Goal: Entertainment & Leisure: Browse casually

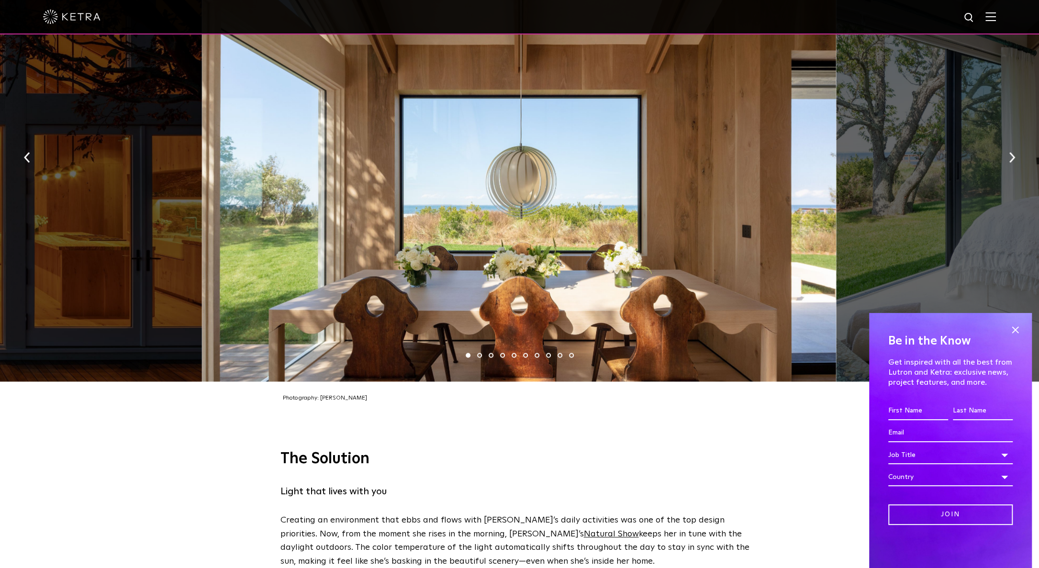
scroll to position [1458, 0]
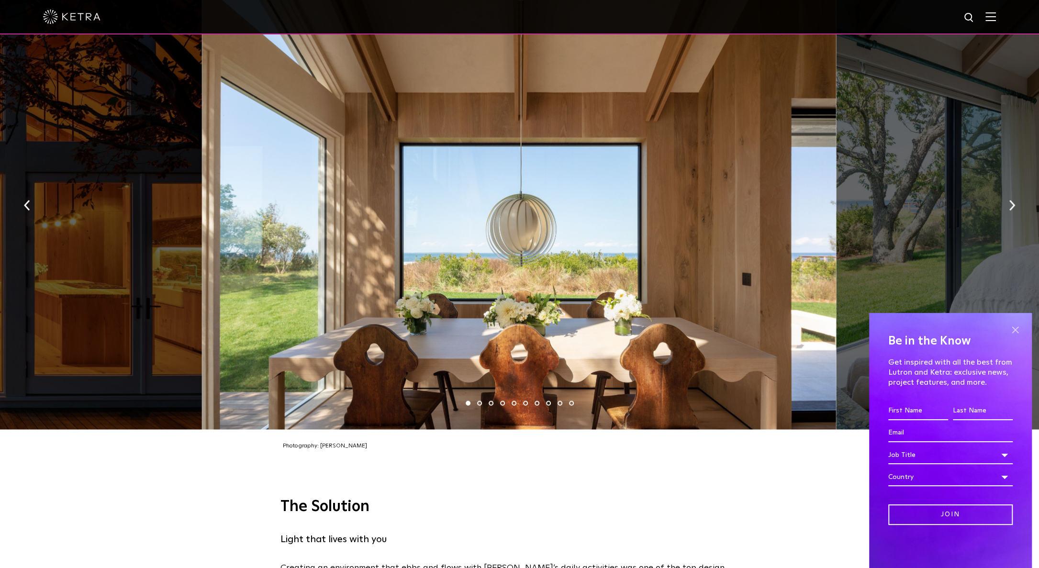
click at [1011, 330] on span at bounding box center [1014, 329] width 14 height 14
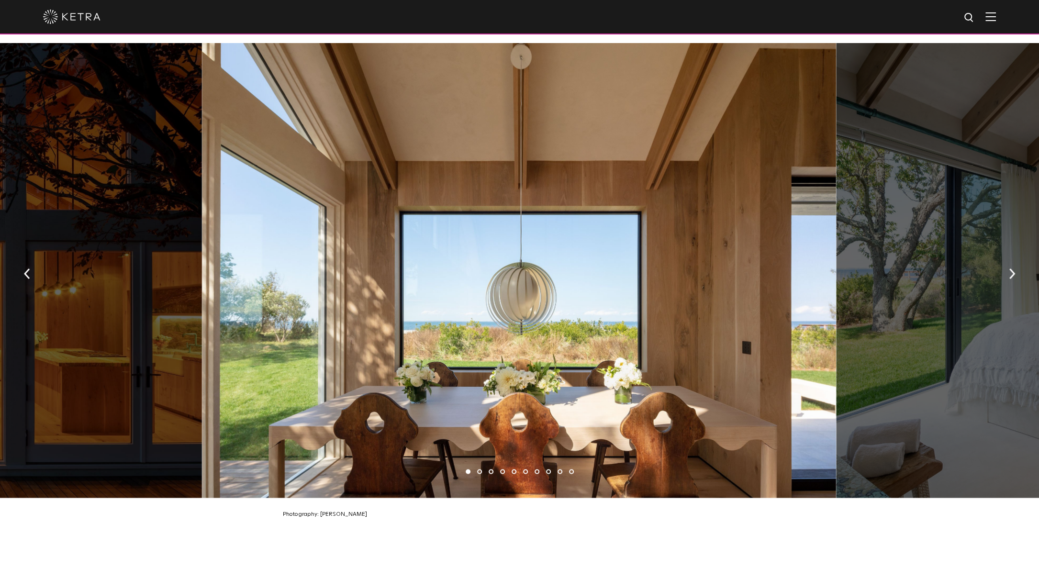
scroll to position [1362, 0]
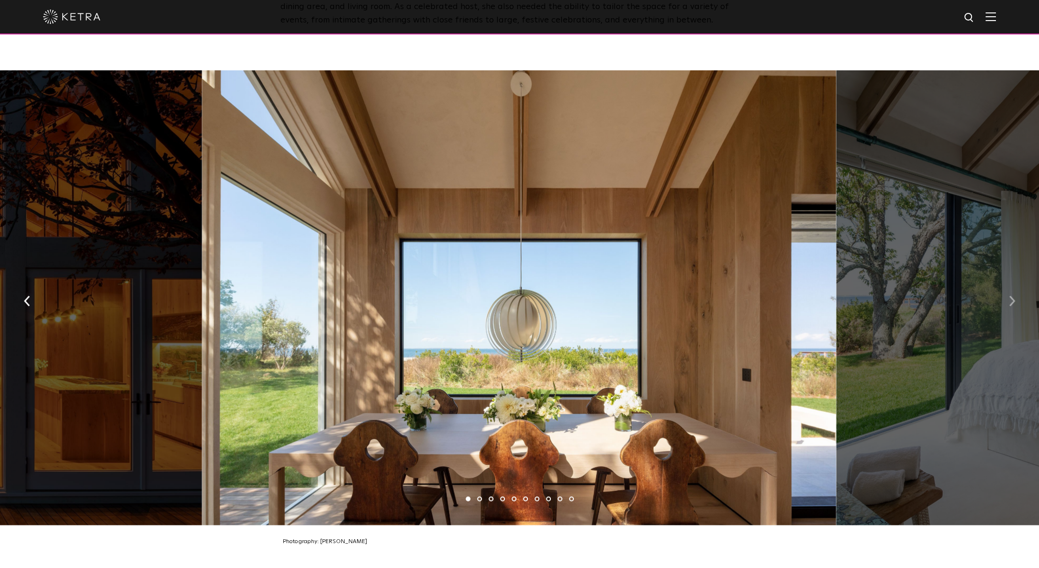
click at [1017, 294] on button "button" at bounding box center [1011, 299] width 21 height 33
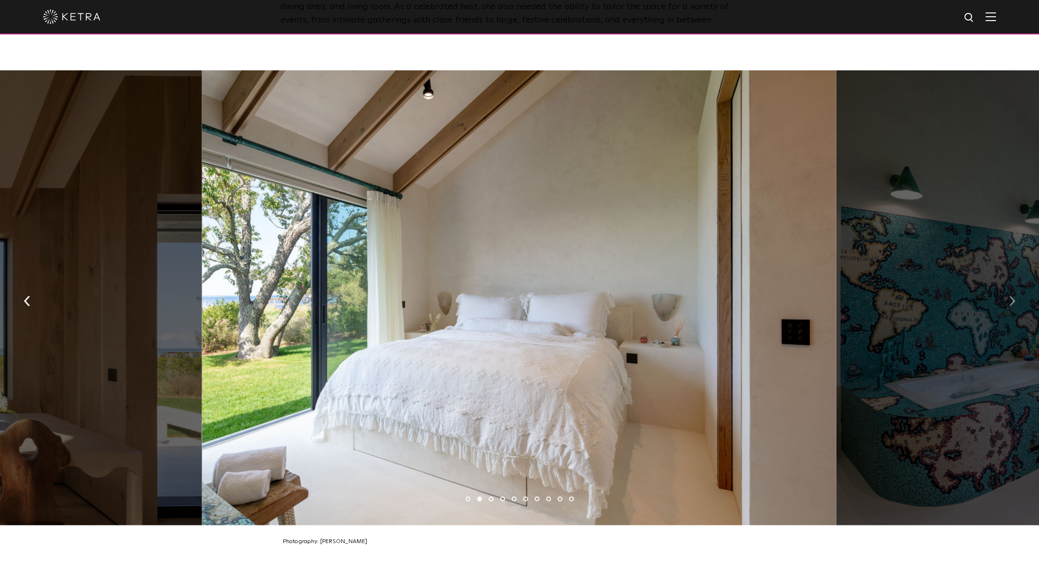
click at [1017, 294] on button "button" at bounding box center [1011, 299] width 21 height 33
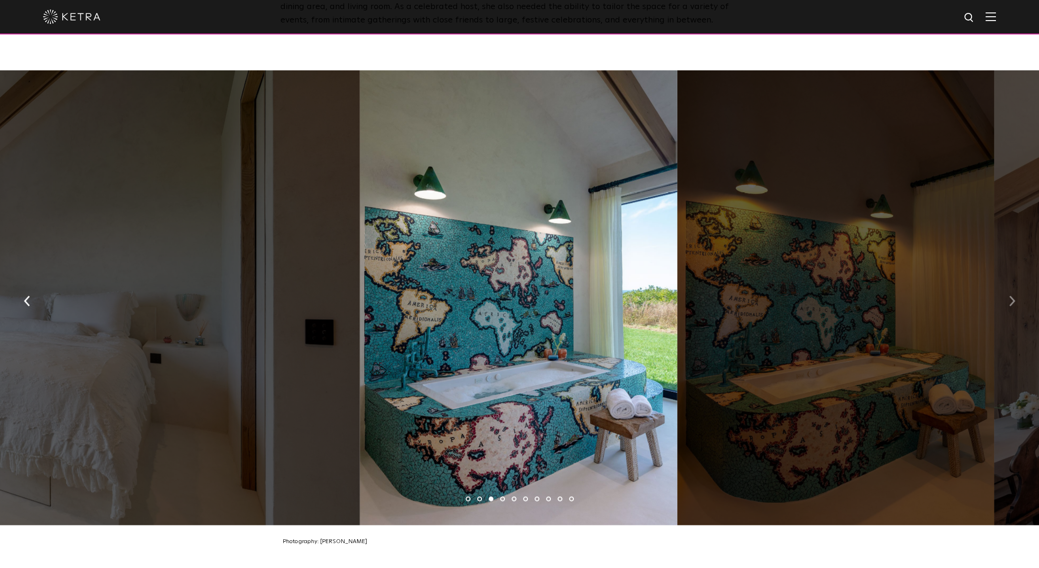
click at [1017, 294] on button "button" at bounding box center [1011, 299] width 21 height 33
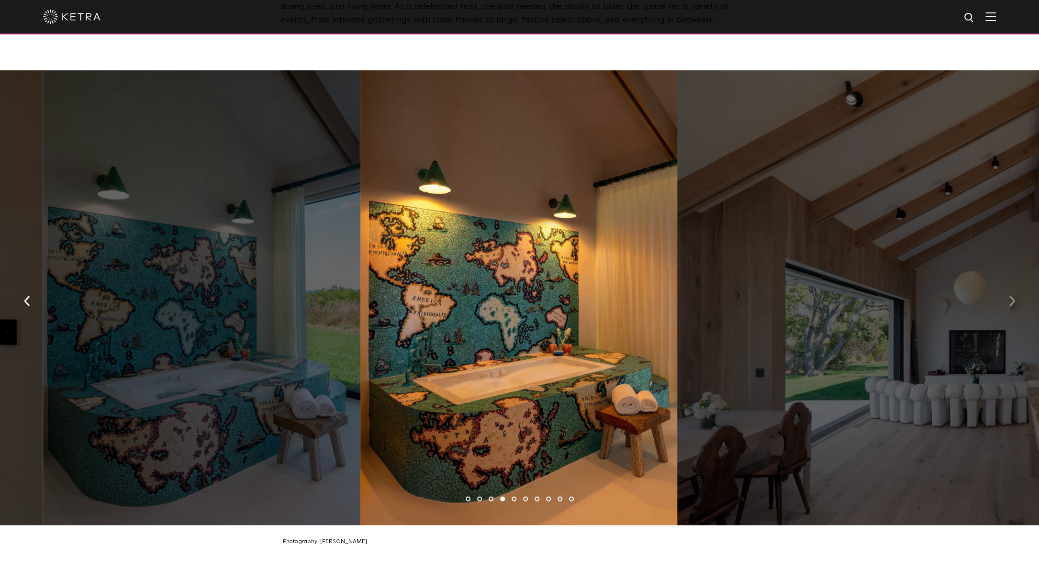
click at [1017, 294] on button "button" at bounding box center [1011, 299] width 21 height 33
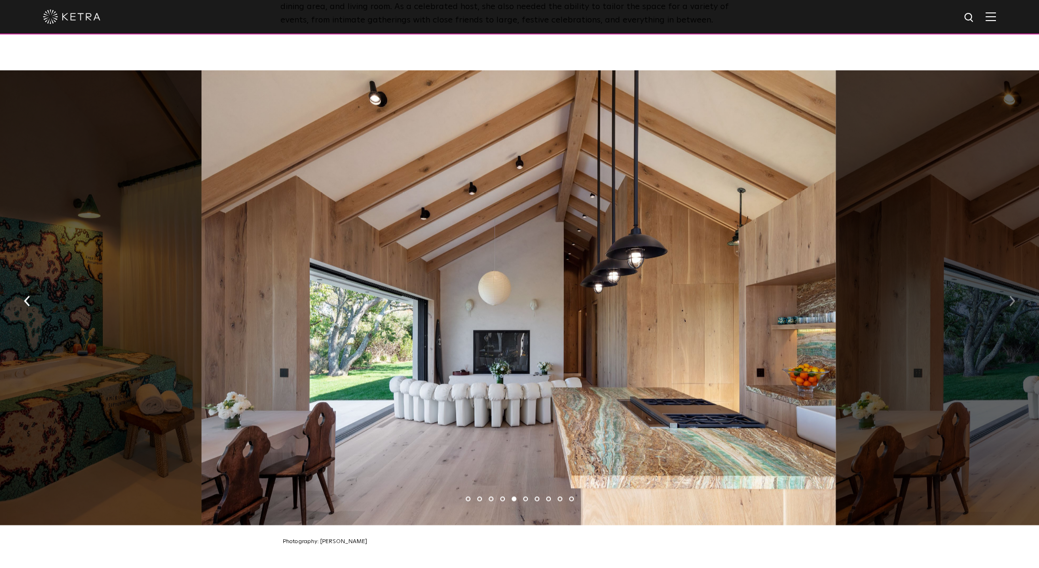
click at [1017, 294] on button "button" at bounding box center [1011, 299] width 21 height 33
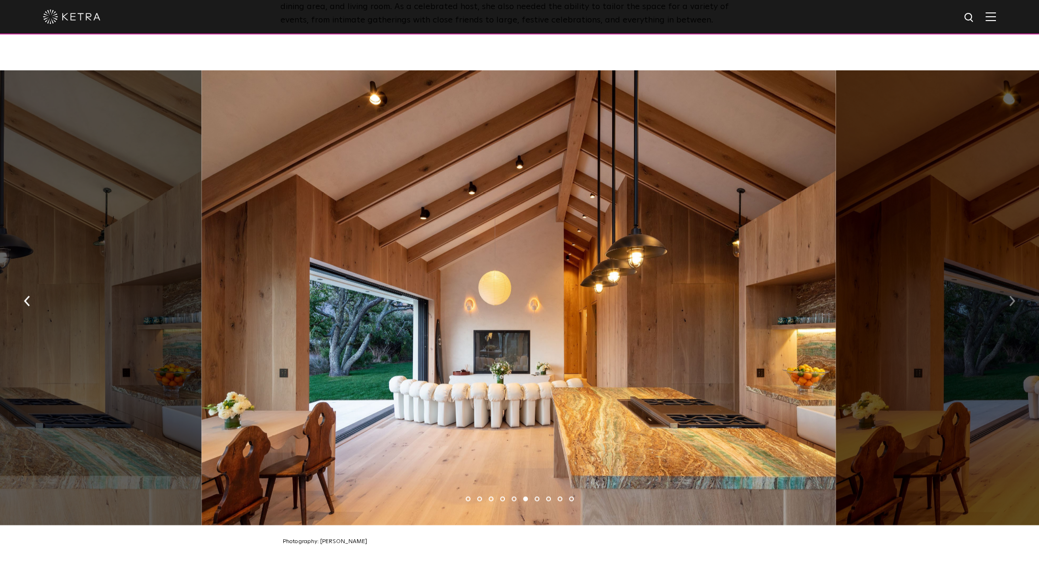
click at [1017, 294] on button "button" at bounding box center [1011, 299] width 21 height 33
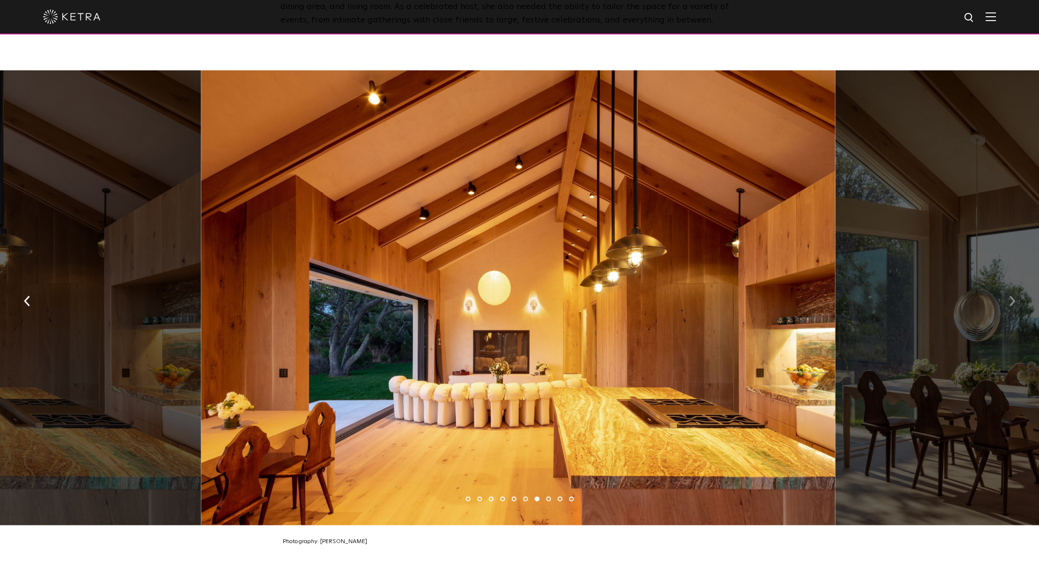
click at [1017, 294] on button "button" at bounding box center [1011, 299] width 21 height 33
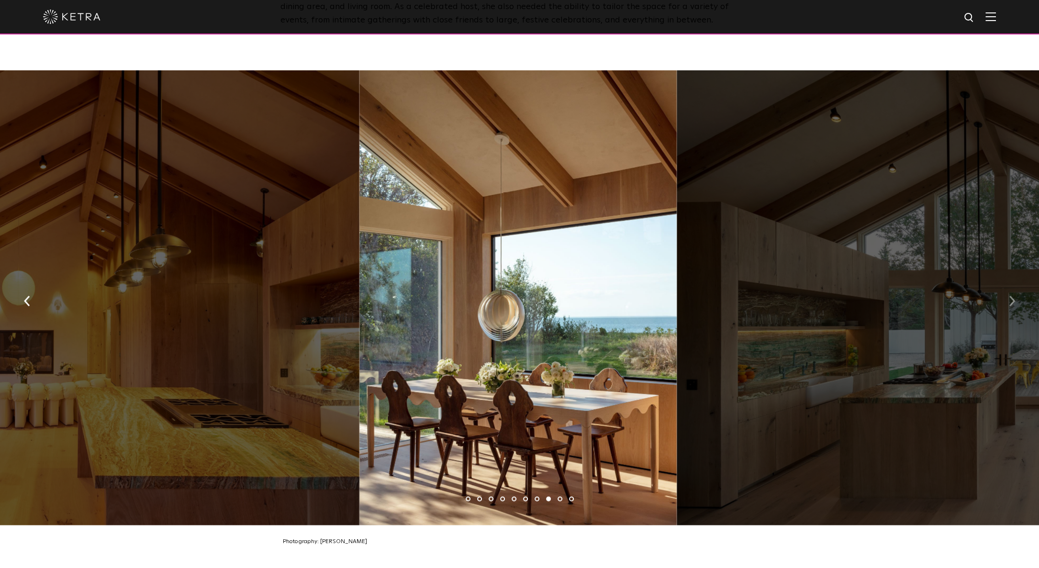
click at [1017, 294] on button "button" at bounding box center [1011, 299] width 21 height 33
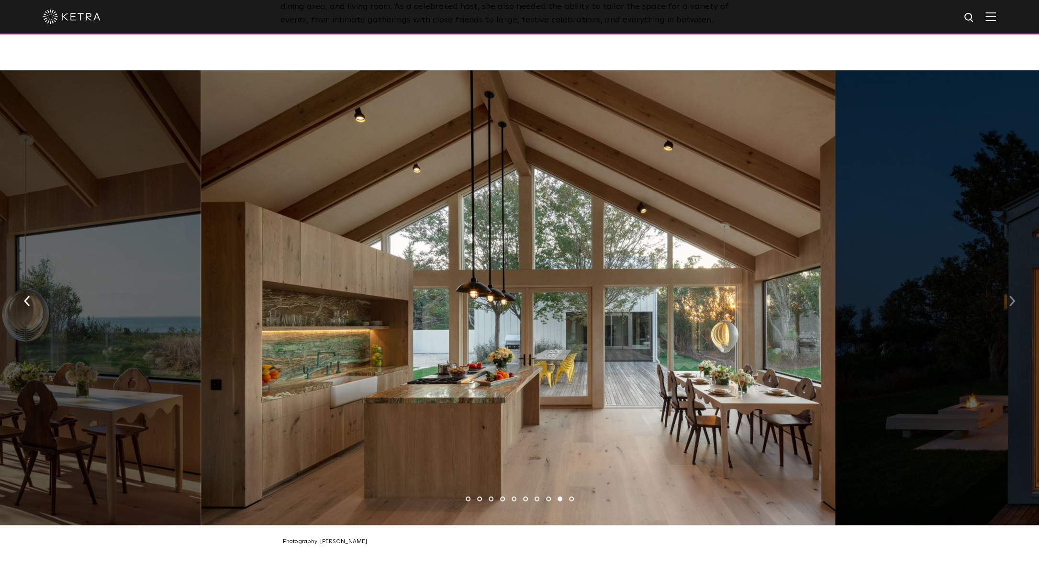
click at [1017, 294] on button "button" at bounding box center [1011, 299] width 21 height 33
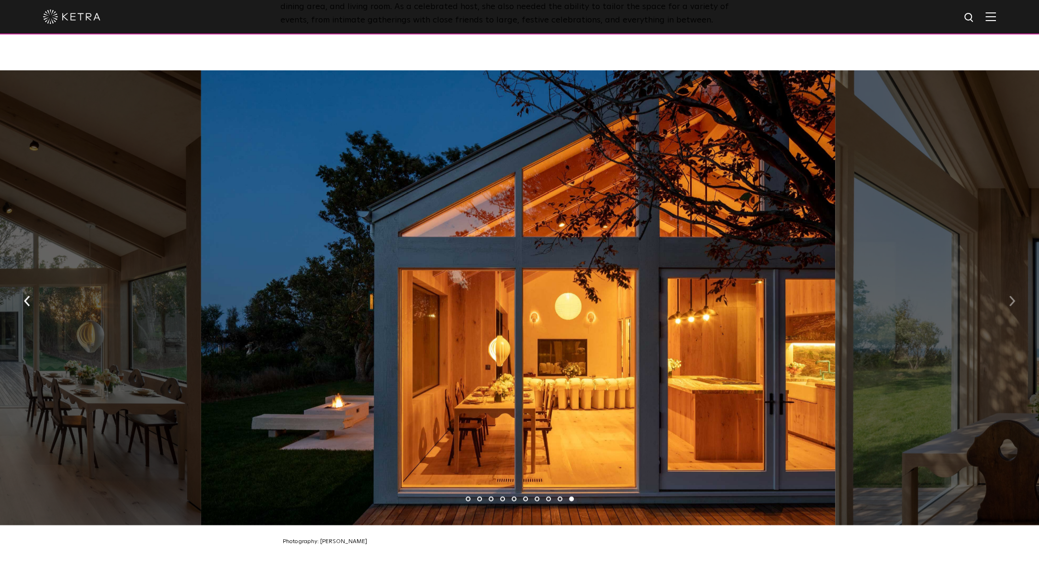
click at [1017, 294] on button "button" at bounding box center [1011, 299] width 21 height 33
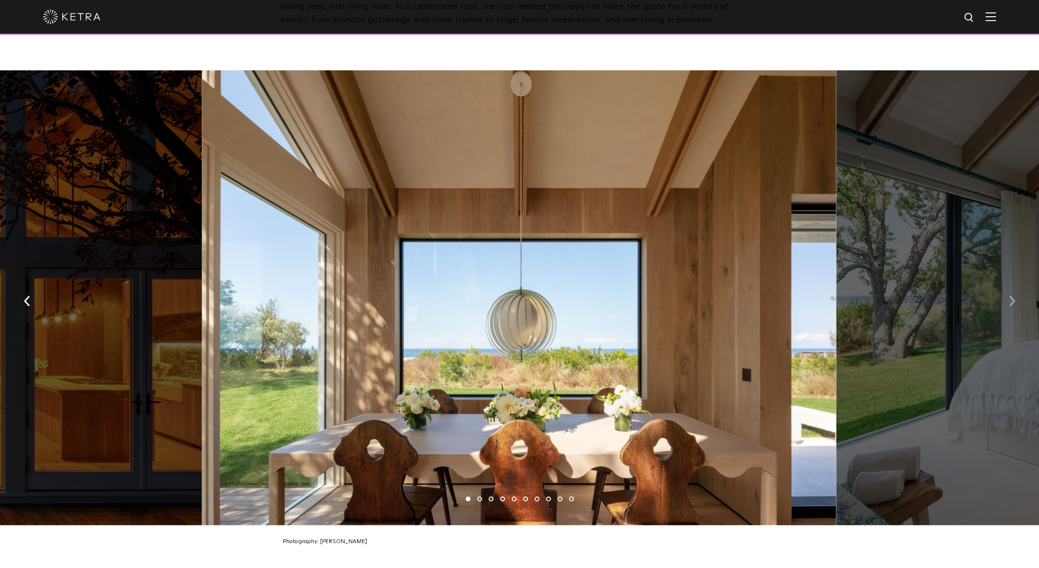
click at [1016, 294] on button "button" at bounding box center [1011, 299] width 21 height 33
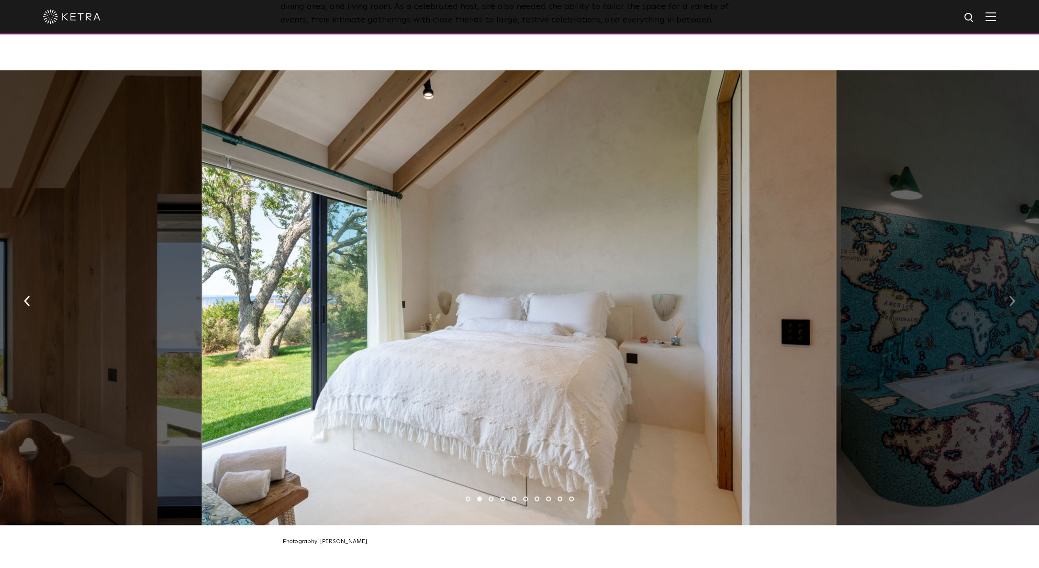
click at [1016, 294] on button "button" at bounding box center [1011, 299] width 21 height 33
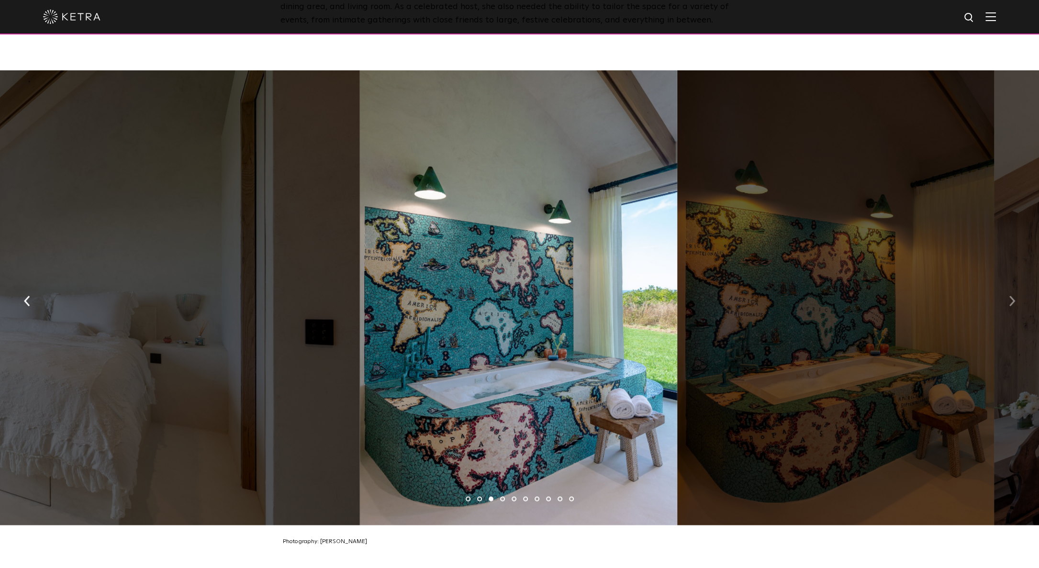
click at [1016, 294] on button "button" at bounding box center [1011, 299] width 21 height 33
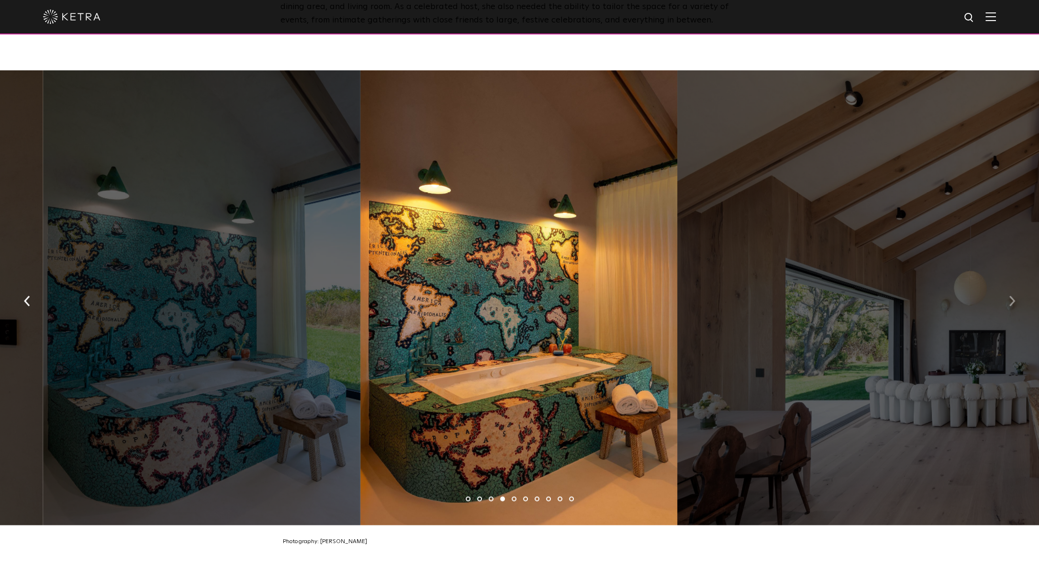
click at [1016, 294] on button "button" at bounding box center [1011, 299] width 21 height 33
